Goal: Task Accomplishment & Management: Manage account settings

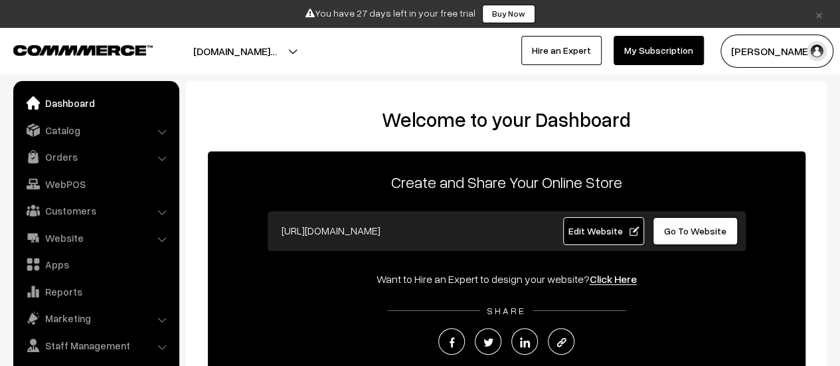
scroll to position [9, 0]
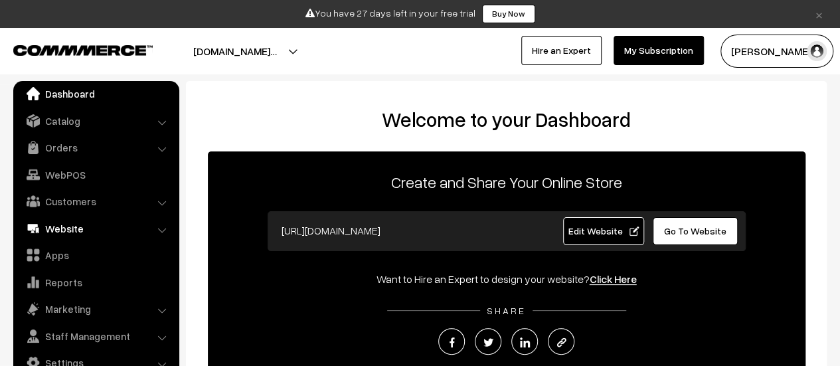
click at [70, 227] on link "Website" at bounding box center [96, 229] width 158 height 24
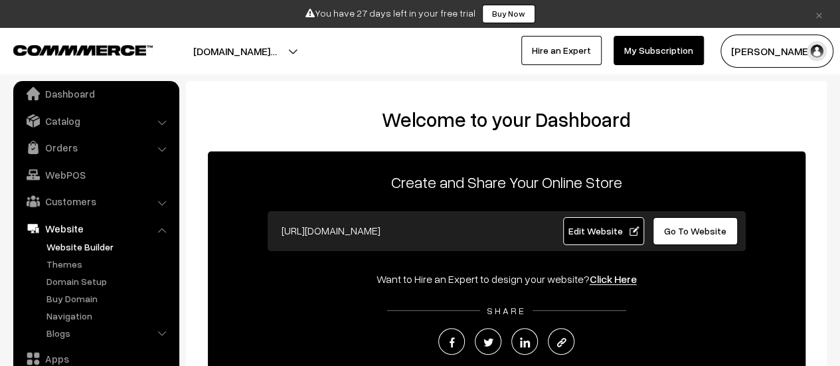
click at [77, 248] on link "Website Builder" at bounding box center [109, 247] width 132 height 14
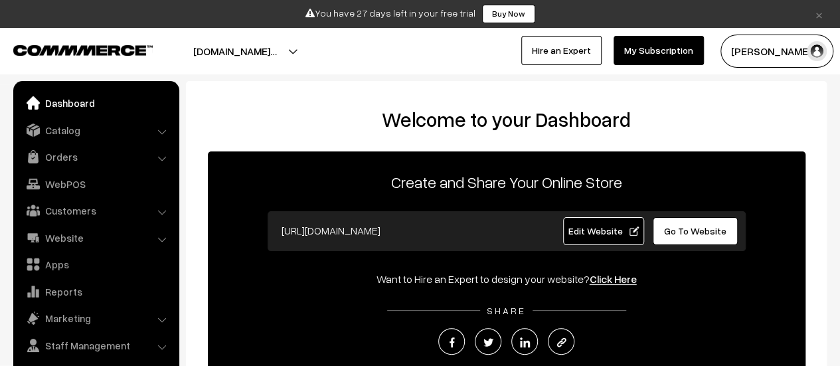
scroll to position [9, 0]
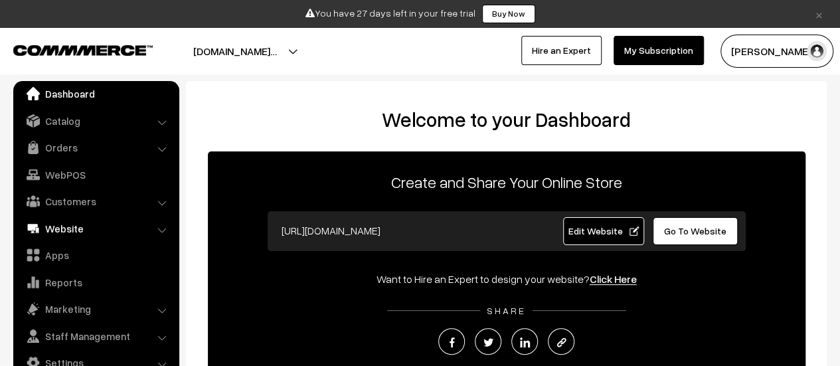
click at [69, 233] on link "Website" at bounding box center [96, 229] width 158 height 24
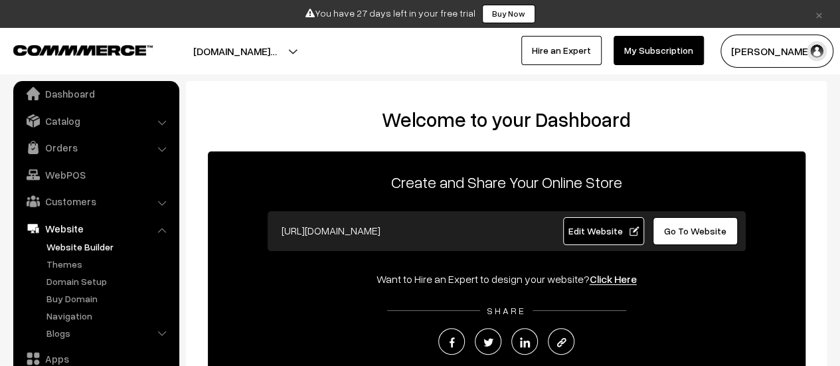
click at [68, 251] on link "Website Builder" at bounding box center [109, 247] width 132 height 14
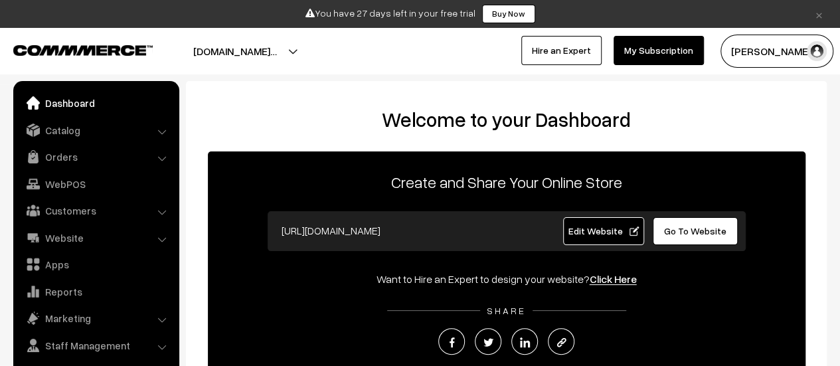
scroll to position [9, 0]
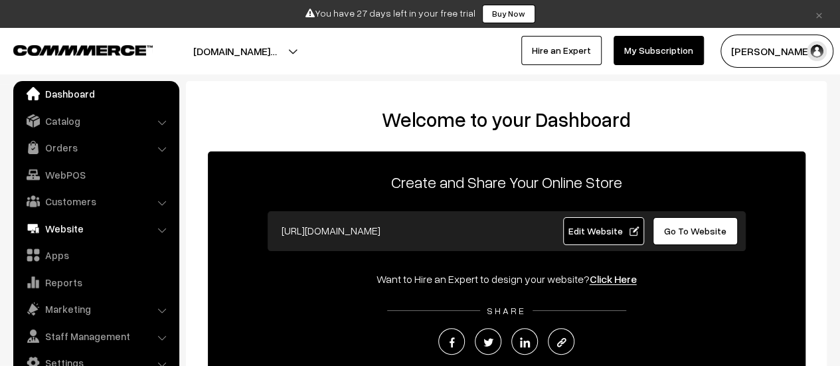
click at [76, 222] on link "Website" at bounding box center [96, 229] width 158 height 24
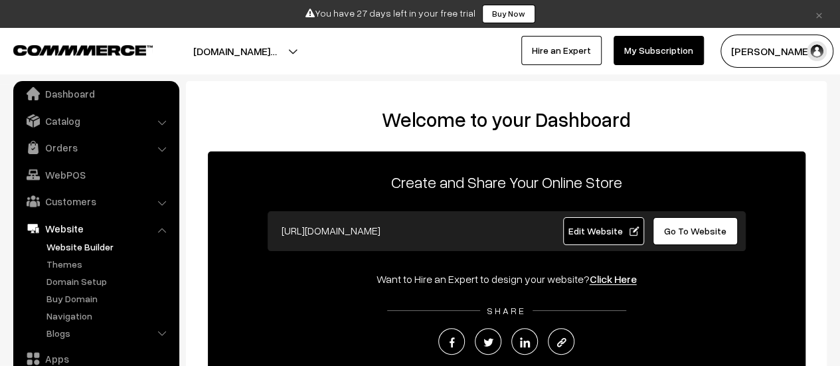
click at [70, 242] on link "Website Builder" at bounding box center [109, 247] width 132 height 14
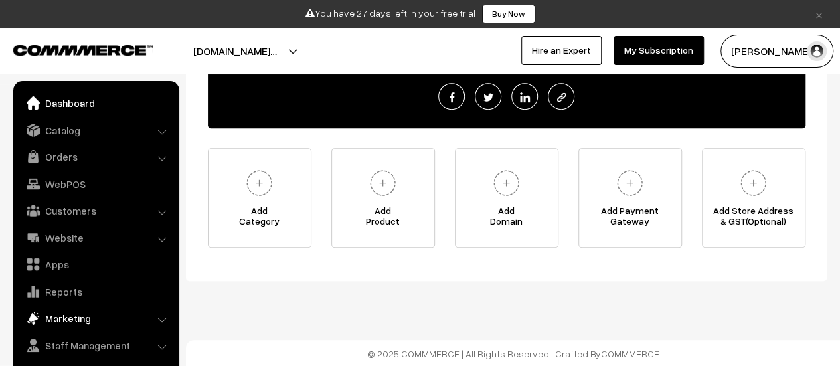
scroll to position [9, 0]
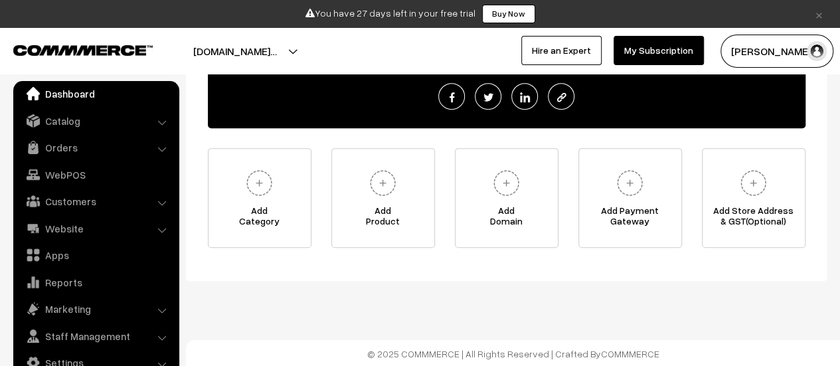
click at [824, 15] on link "×" at bounding box center [819, 14] width 18 height 16
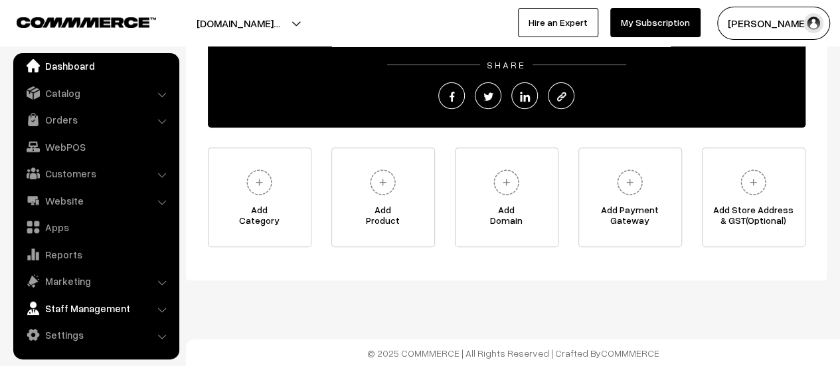
scroll to position [214, 0]
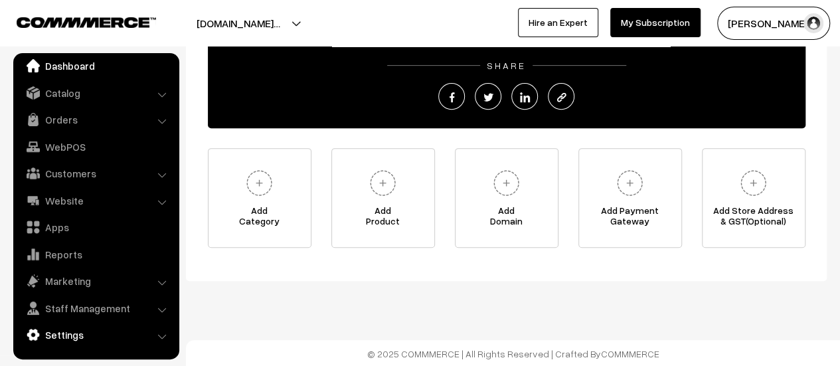
click at [157, 335] on link "Settings" at bounding box center [96, 335] width 158 height 24
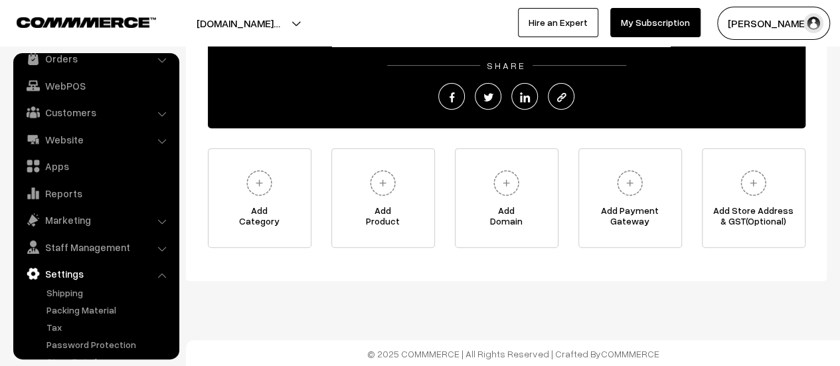
scroll to position [110, 0]
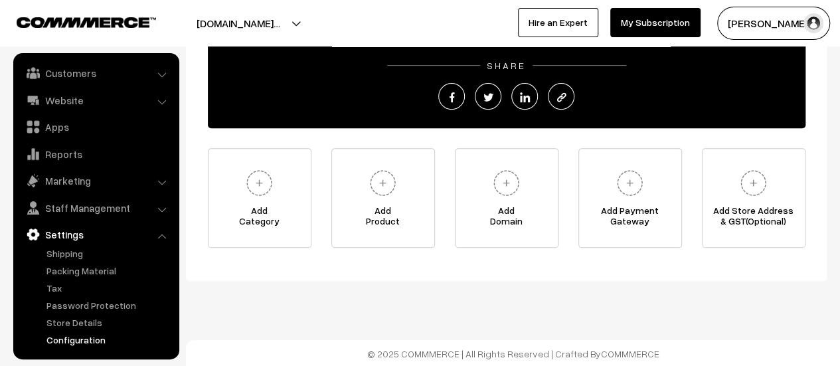
click at [104, 343] on link "Configuration" at bounding box center [109, 340] width 132 height 14
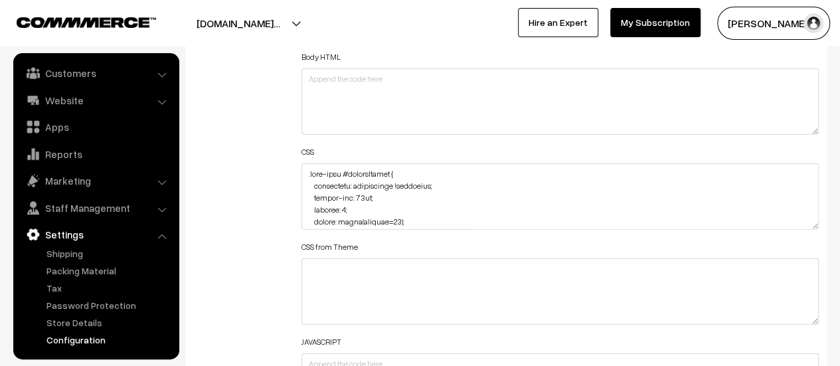
scroll to position [1594, 0]
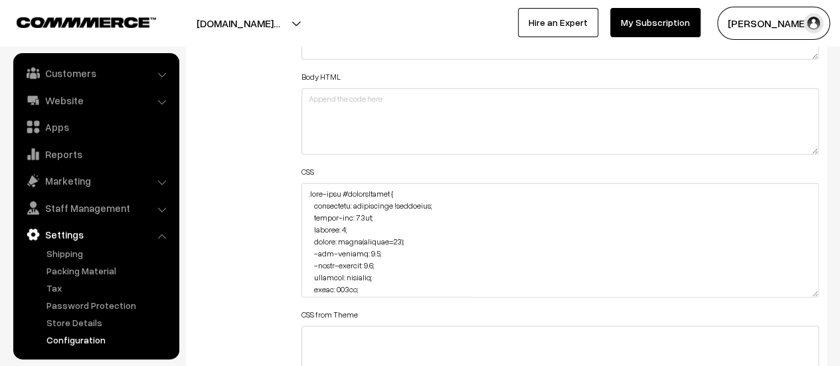
drag, startPoint x: 816, startPoint y: 244, endPoint x: 713, endPoint y: 319, distance: 126.9
click at [792, 298] on textarea at bounding box center [561, 240] width 518 height 114
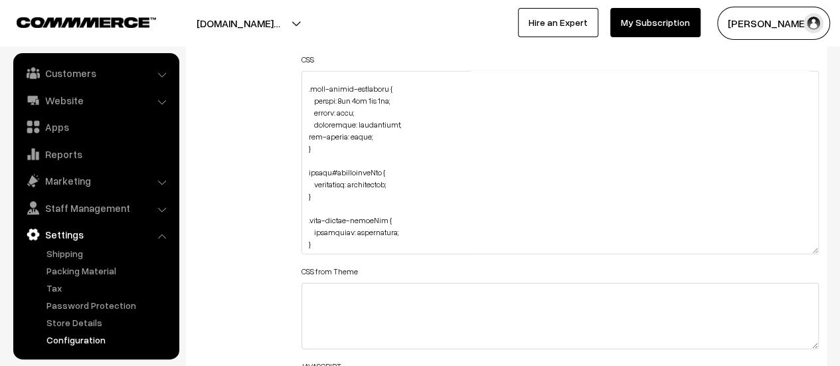
scroll to position [1794, 0]
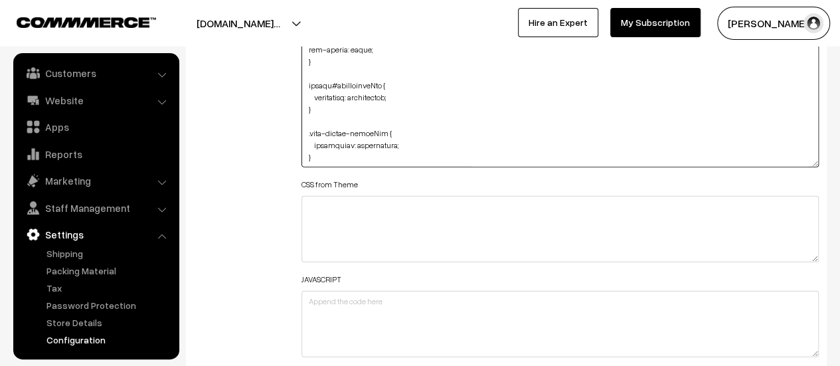
click at [401, 161] on textarea at bounding box center [561, 75] width 518 height 183
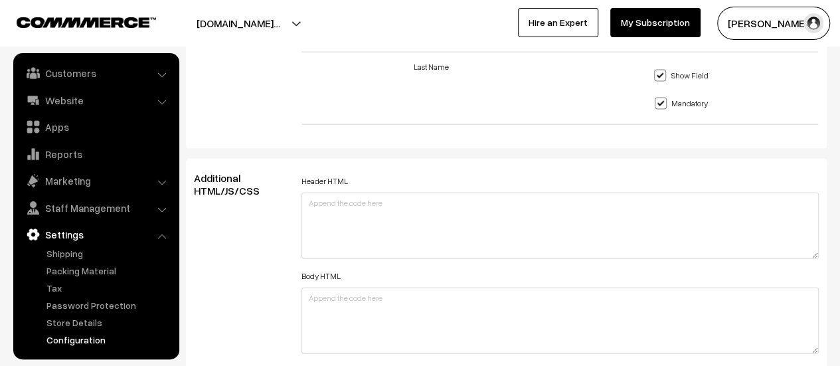
scroll to position [1727, 0]
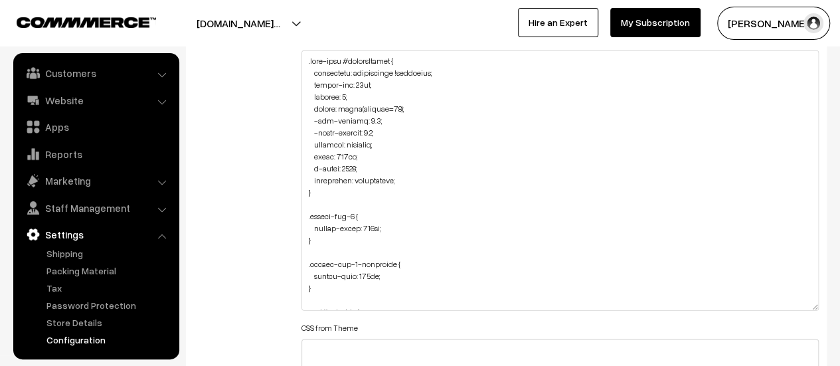
drag, startPoint x: 816, startPoint y: 107, endPoint x: 714, endPoint y: 322, distance: 237.4
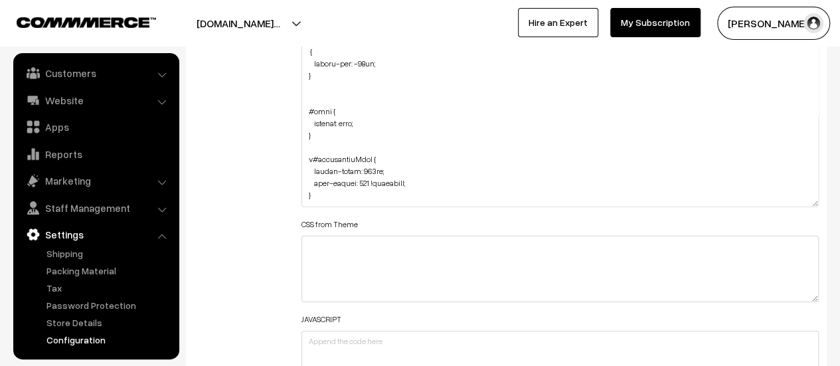
scroll to position [70, 0]
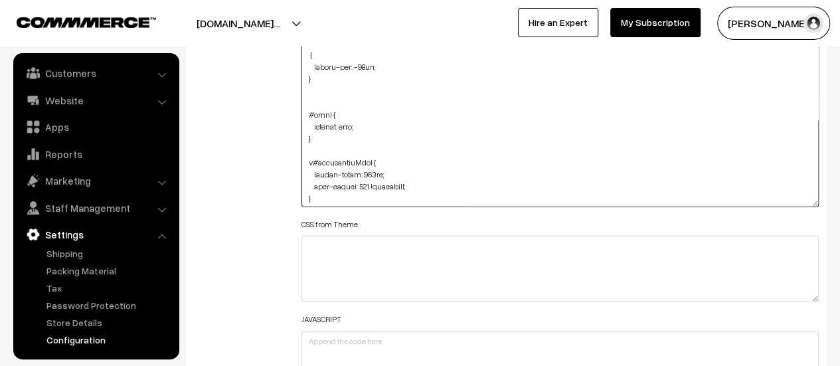
click at [368, 169] on textarea at bounding box center [561, 29] width 518 height 356
click at [437, 152] on textarea "To enrich screen reader interactions, please activate Accessibility in Grammarl…" at bounding box center [561, 29] width 518 height 356
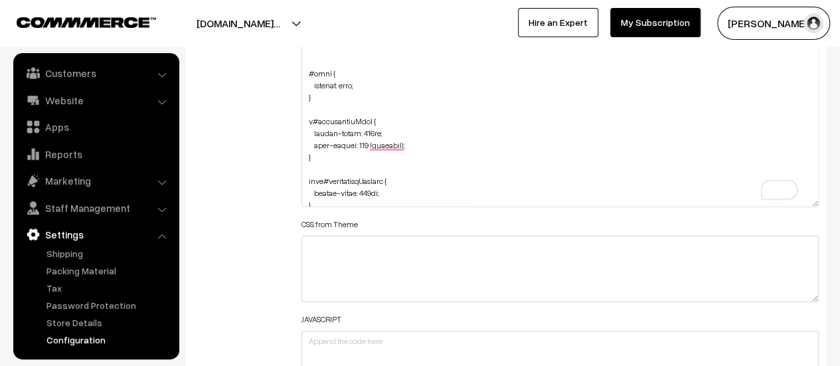
scroll to position [0, 0]
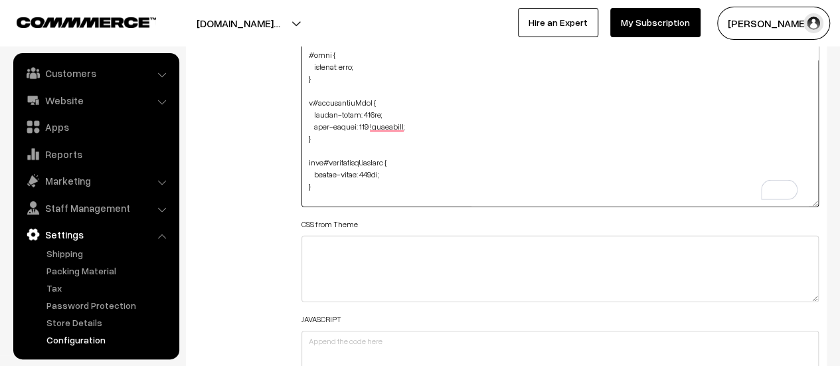
click at [370, 173] on textarea "To enrich screen reader interactions, please activate Accessibility in Grammarl…" at bounding box center [561, 29] width 518 height 356
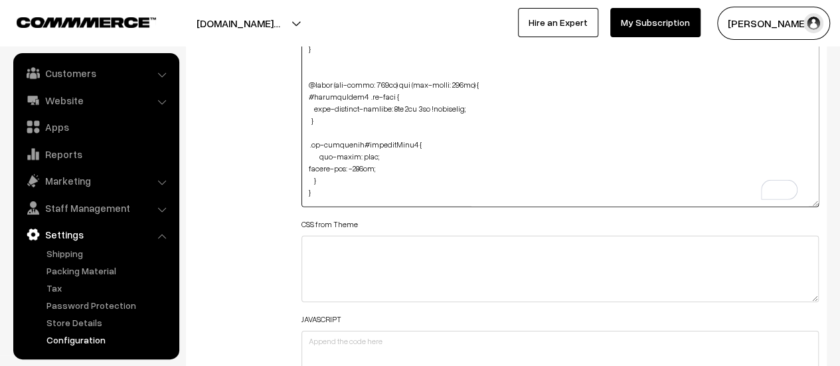
scroll to position [547, 0]
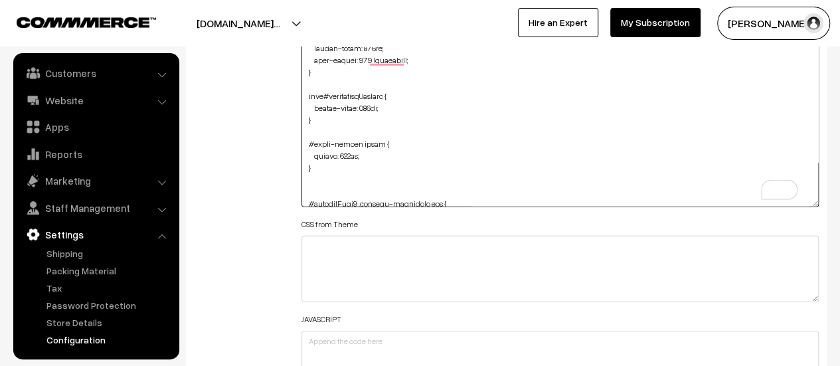
click at [348, 123] on textarea "To enrich screen reader interactions, please activate Accessibility in Grammarl…" at bounding box center [561, 29] width 518 height 356
paste textarea ".news-letter-inputBox { margin-left: -25px; }"
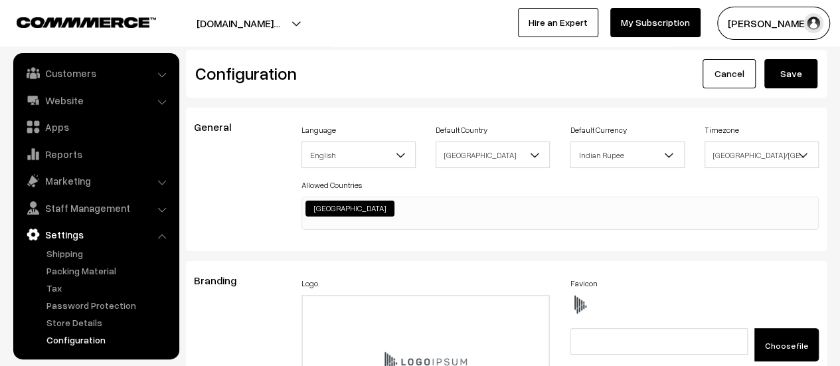
type textarea ".home-page #headerBottom { background: transparent !important; margin-top: 26px…"
click at [794, 72] on button "Save" at bounding box center [791, 73] width 53 height 29
